Goal: Information Seeking & Learning: Learn about a topic

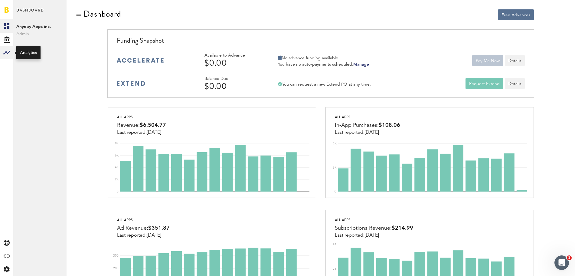
click at [9, 54] on rect at bounding box center [6, 52] width 7 height 7
click at [39, 59] on link "Acquisition" at bounding box center [39, 52] width 53 height 13
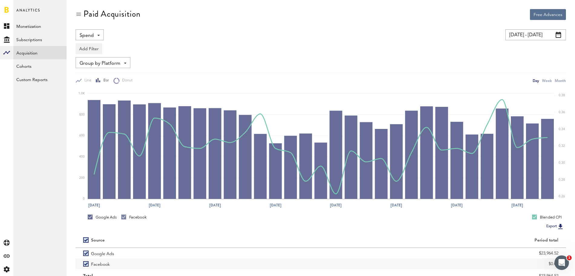
click at [97, 63] on span "Group by Platform" at bounding box center [99, 63] width 41 height 10
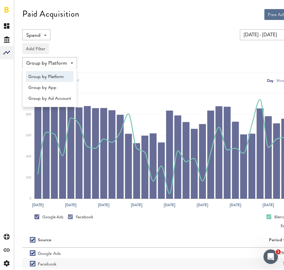
scroll to position [0, 25]
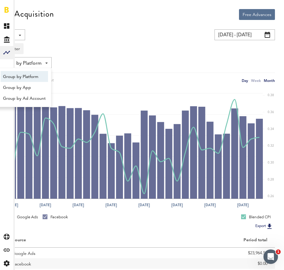
click at [269, 81] on div "Month" at bounding box center [269, 80] width 11 height 6
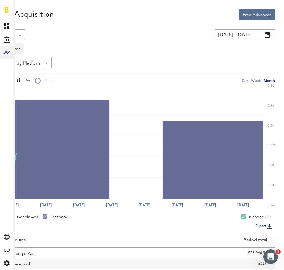
click at [246, 36] on input "[DATE] - [DATE]" at bounding box center [245, 34] width 60 height 11
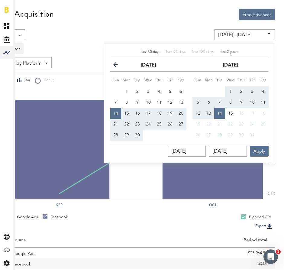
click at [228, 54] on span "Last 2 years" at bounding box center [229, 52] width 19 height 4
type input "[DATE] - [DATE]"
type input "[DATE]"
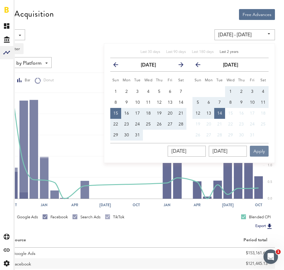
click at [262, 152] on button "Apply" at bounding box center [259, 151] width 19 height 11
